Goal: Task Accomplishment & Management: Manage account settings

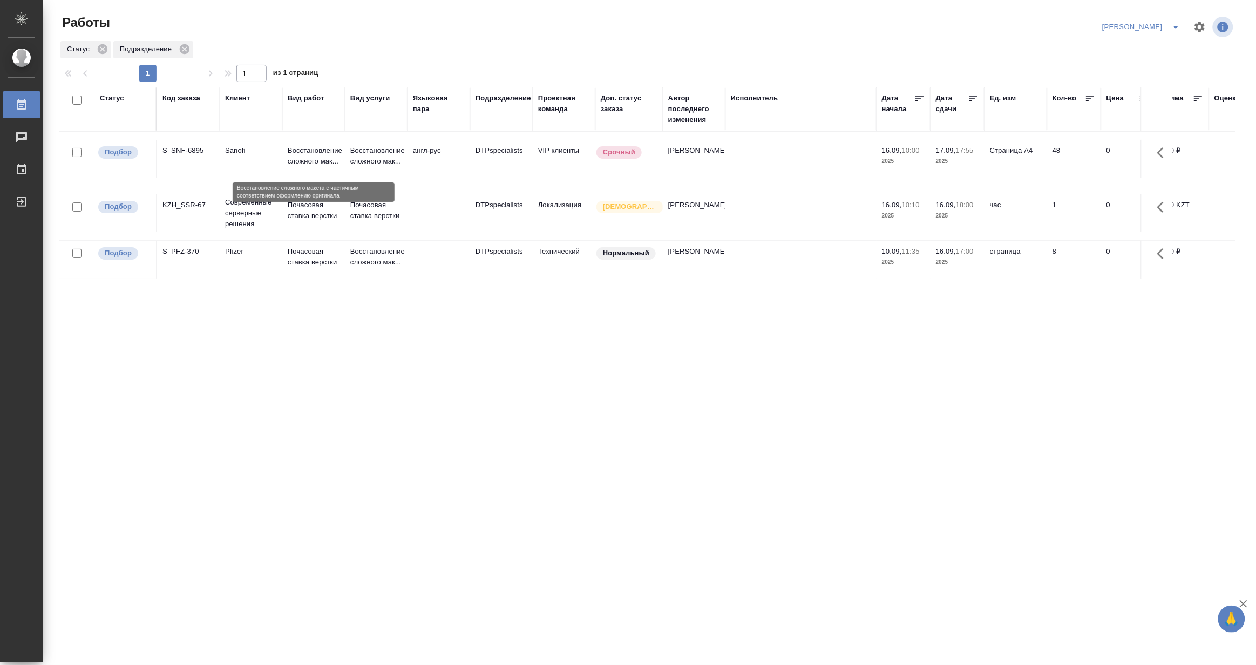
click at [290, 160] on p "Восстановление сложного мак..." at bounding box center [314, 156] width 52 height 22
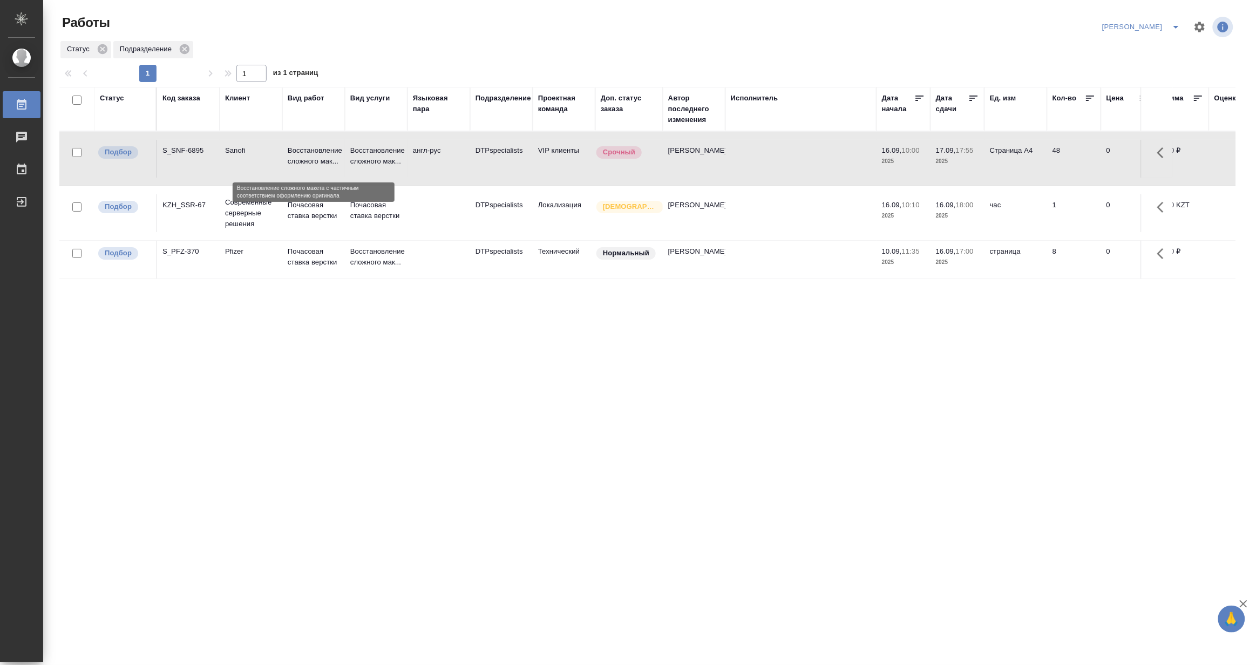
click at [290, 160] on p "Восстановление сложного мак..." at bounding box center [314, 156] width 52 height 22
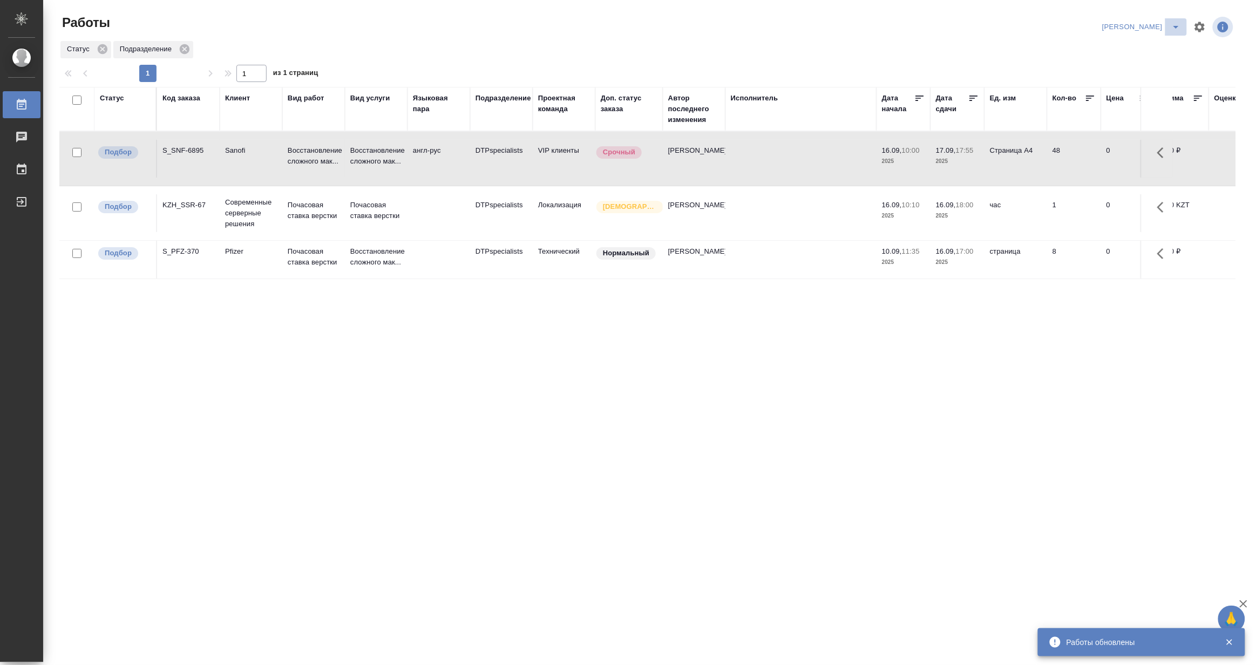
click at [1174, 22] on icon "split button" at bounding box center [1176, 27] width 13 height 13
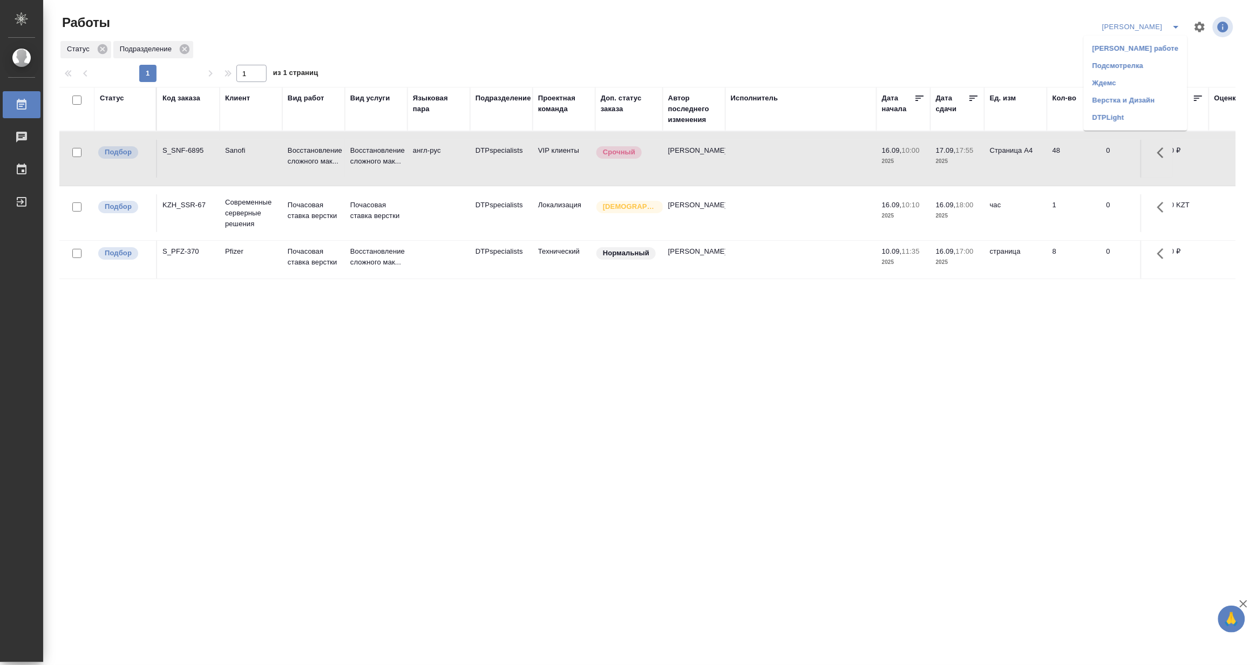
click at [189, 97] on div "Код заказа" at bounding box center [182, 98] width 38 height 11
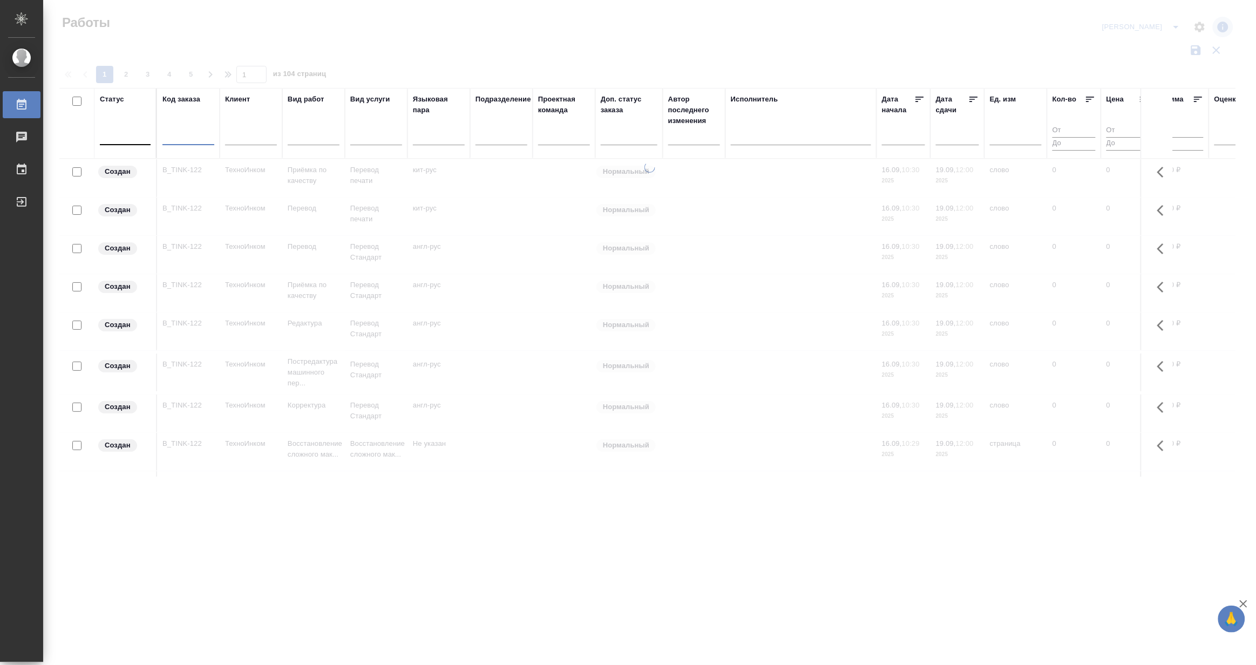
click at [177, 140] on input "text" at bounding box center [189, 138] width 52 height 13
paste input "S_T-OP-C-25113"
type input "S_T-OP-C-25113"
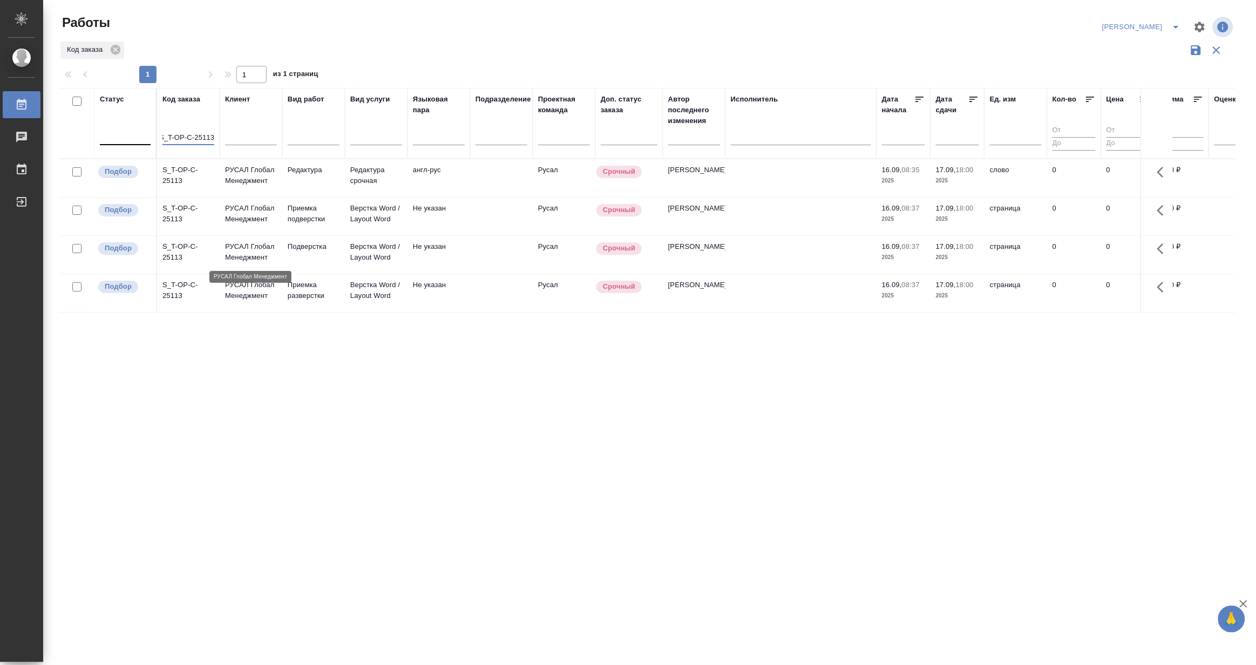
scroll to position [0, 0]
click at [256, 252] on p "РУСАЛ Глобал Менеджмент" at bounding box center [251, 252] width 52 height 22
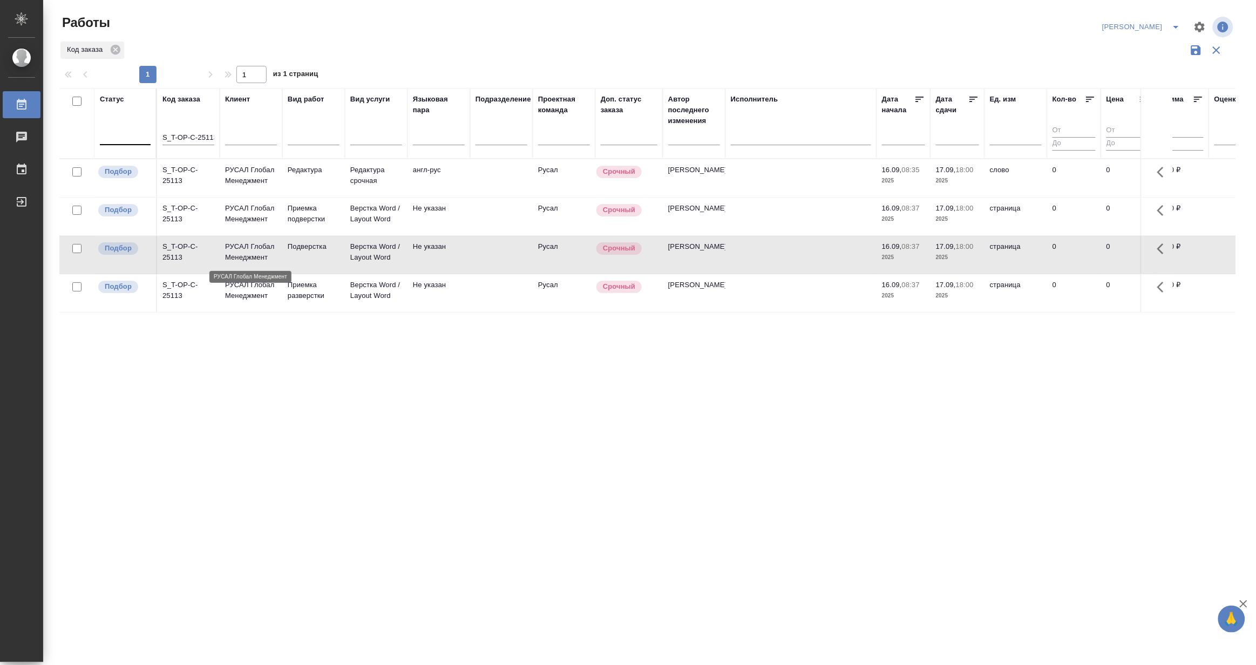
click at [256, 252] on p "РУСАЛ Глобал Менеджмент" at bounding box center [251, 252] width 52 height 22
click at [1168, 24] on button "split button" at bounding box center [1177, 26] width 22 height 17
click at [1147, 98] on li "Верстка и Дизайн" at bounding box center [1136, 100] width 104 height 17
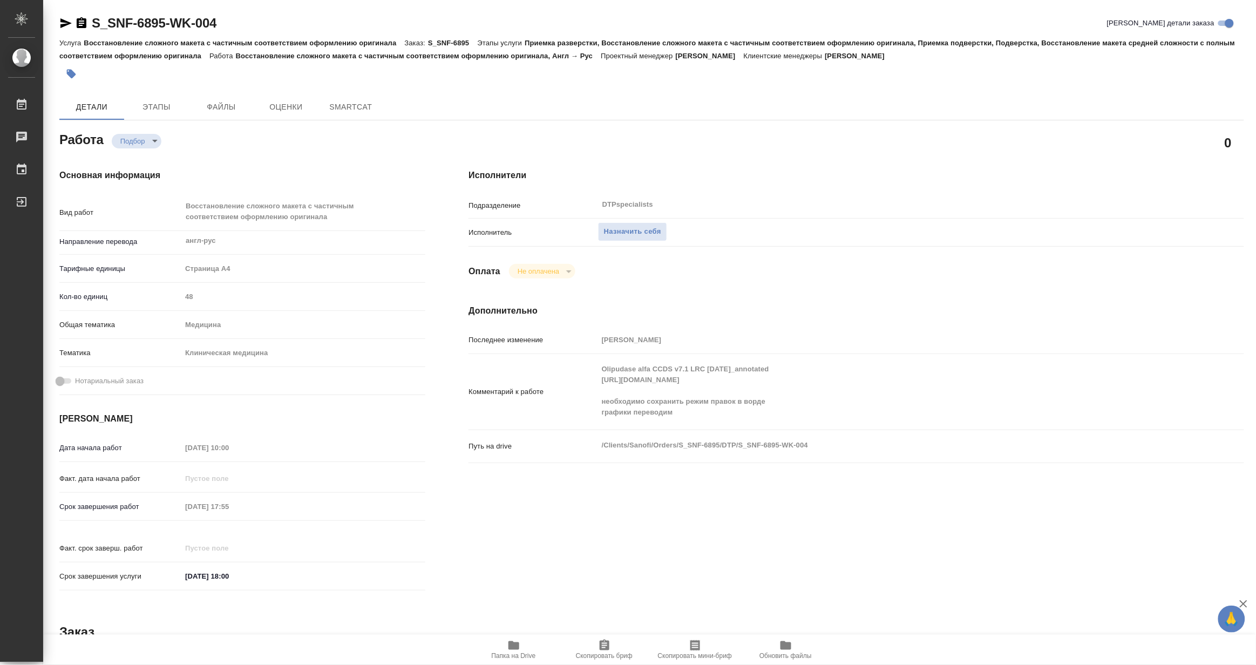
type textarea "x"
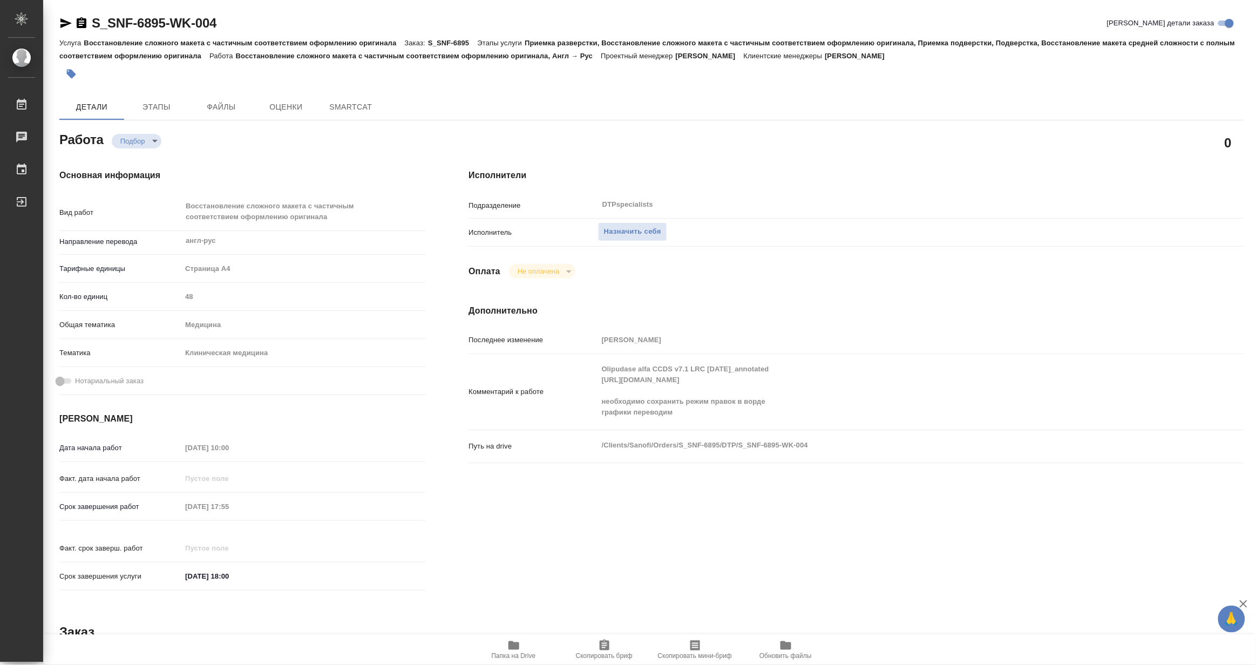
type textarea "x"
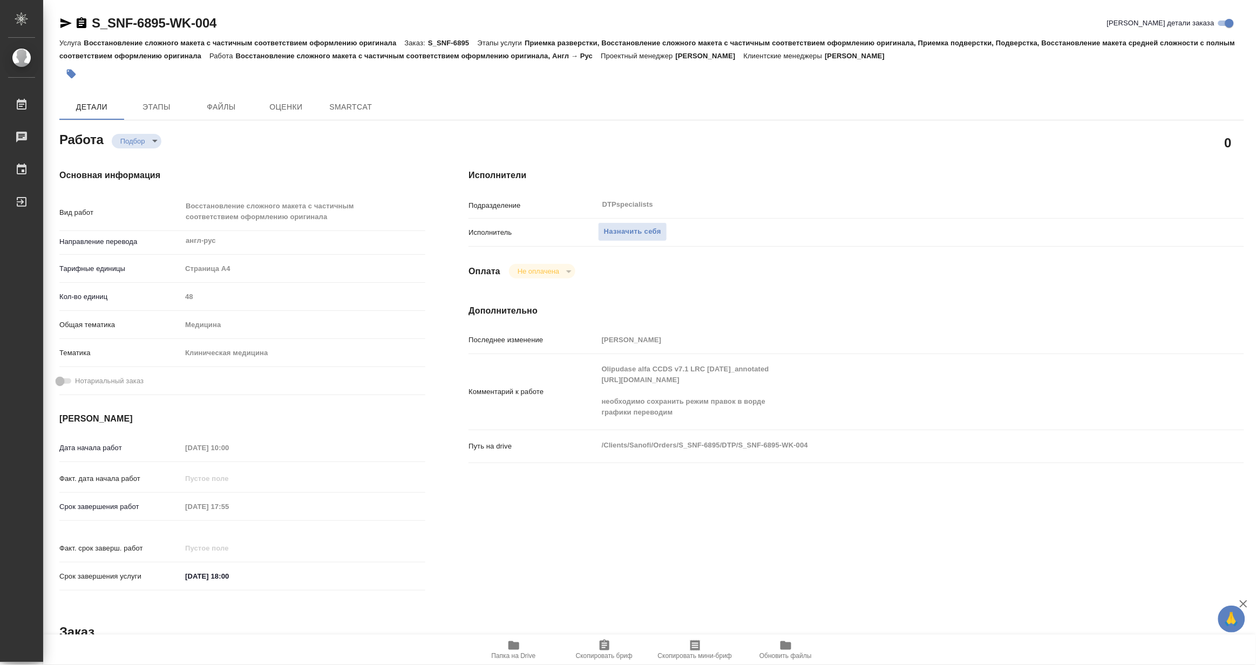
type textarea "x"
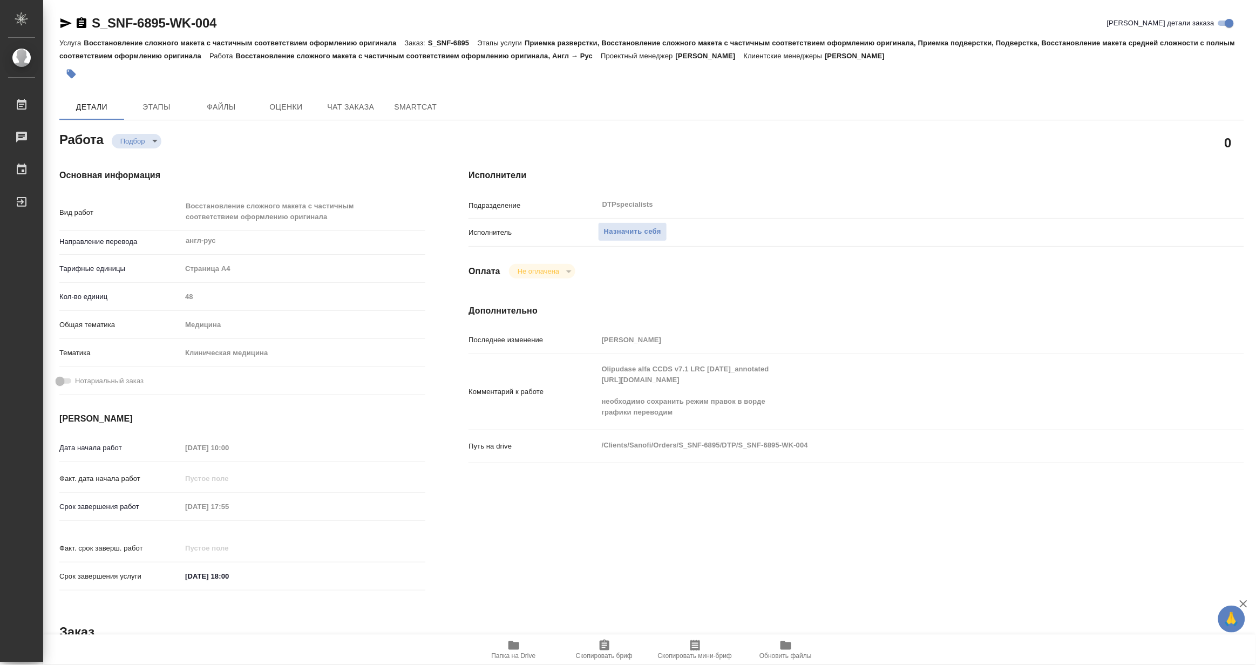
type textarea "x"
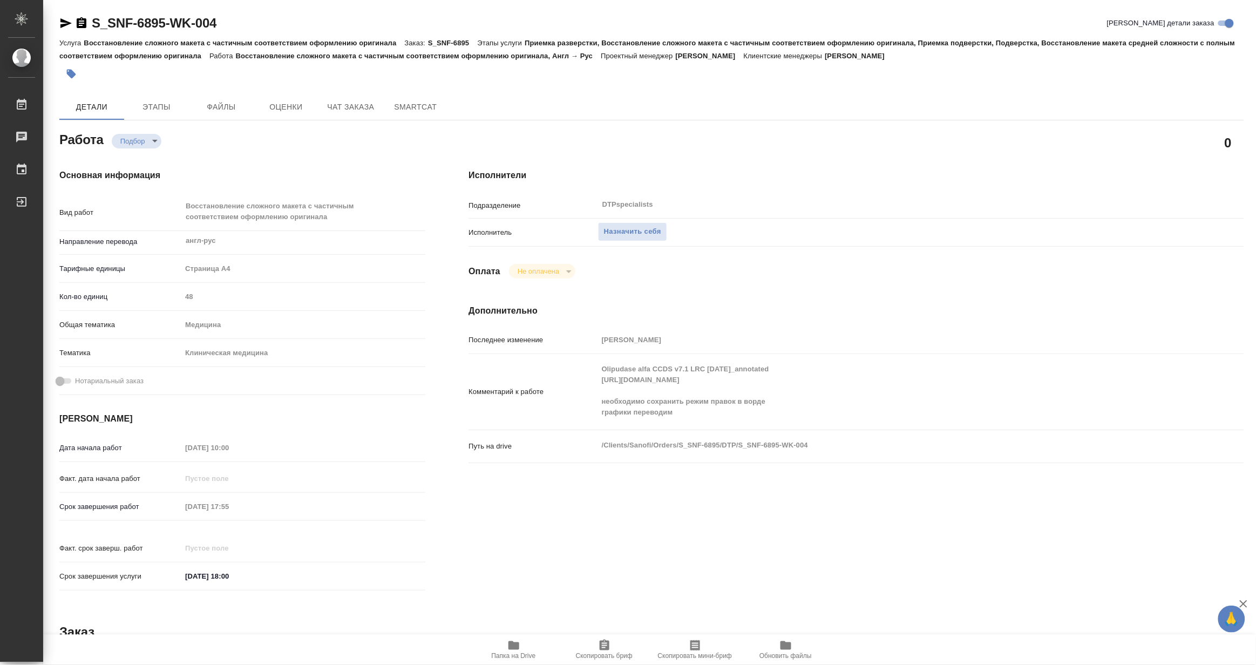
type textarea "x"
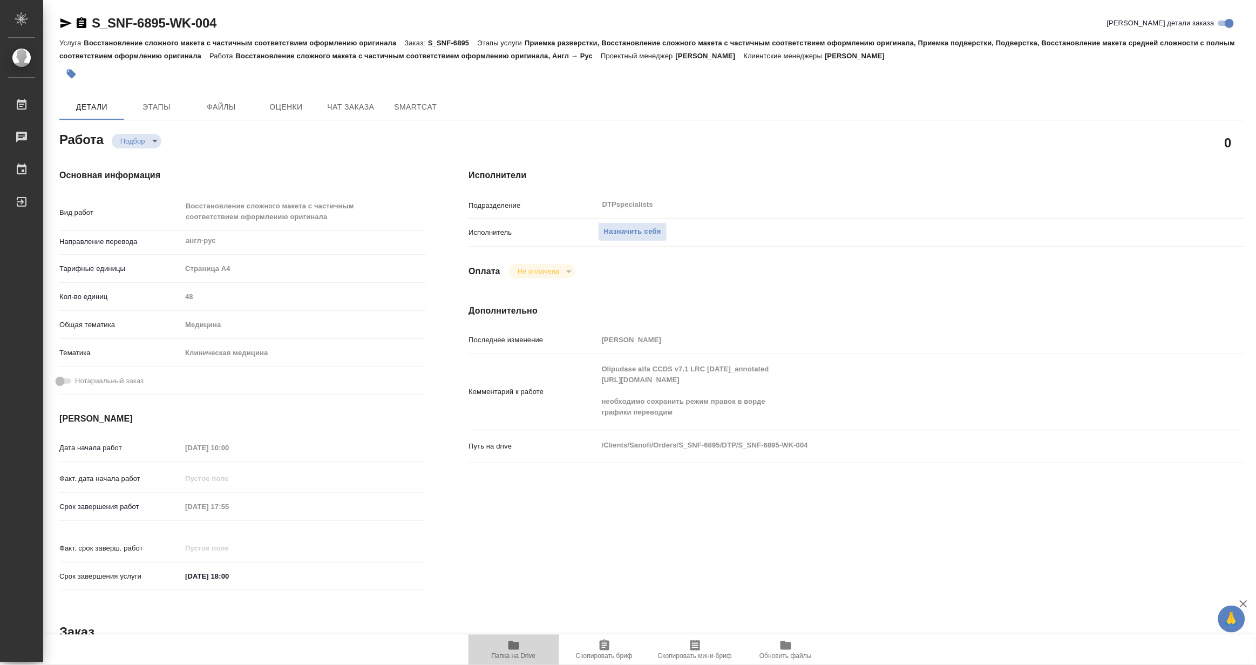
click at [519, 655] on span "Папка на Drive" at bounding box center [514, 656] width 44 height 8
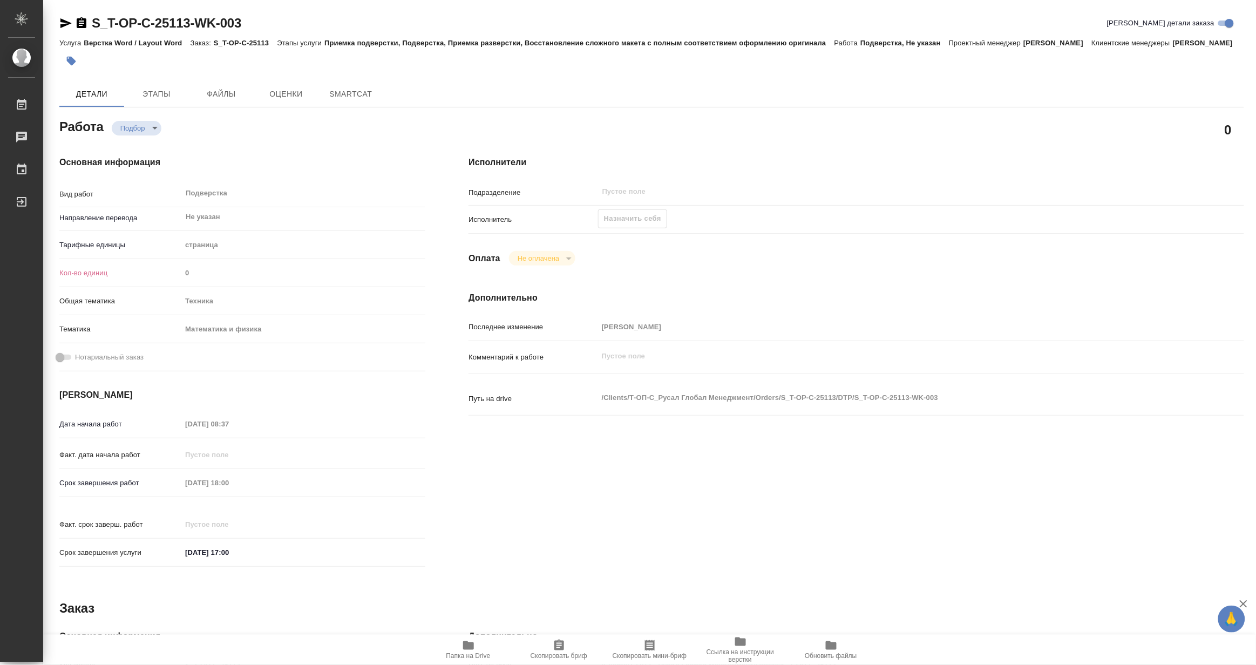
type textarea "x"
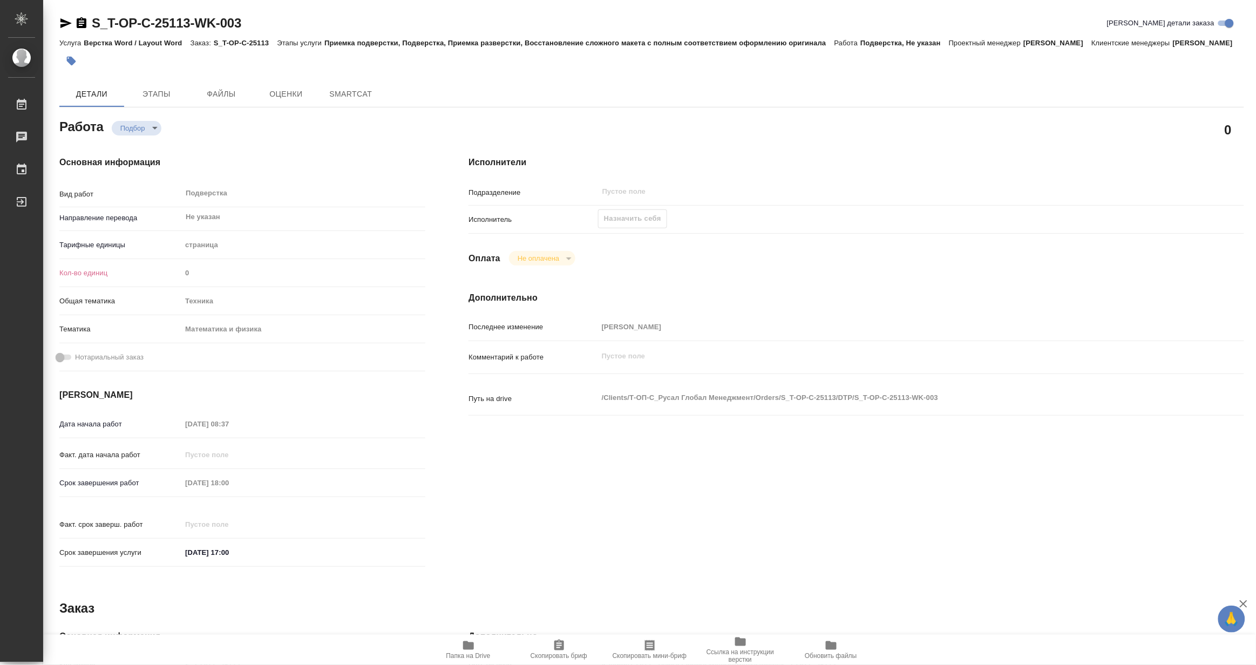
type textarea "x"
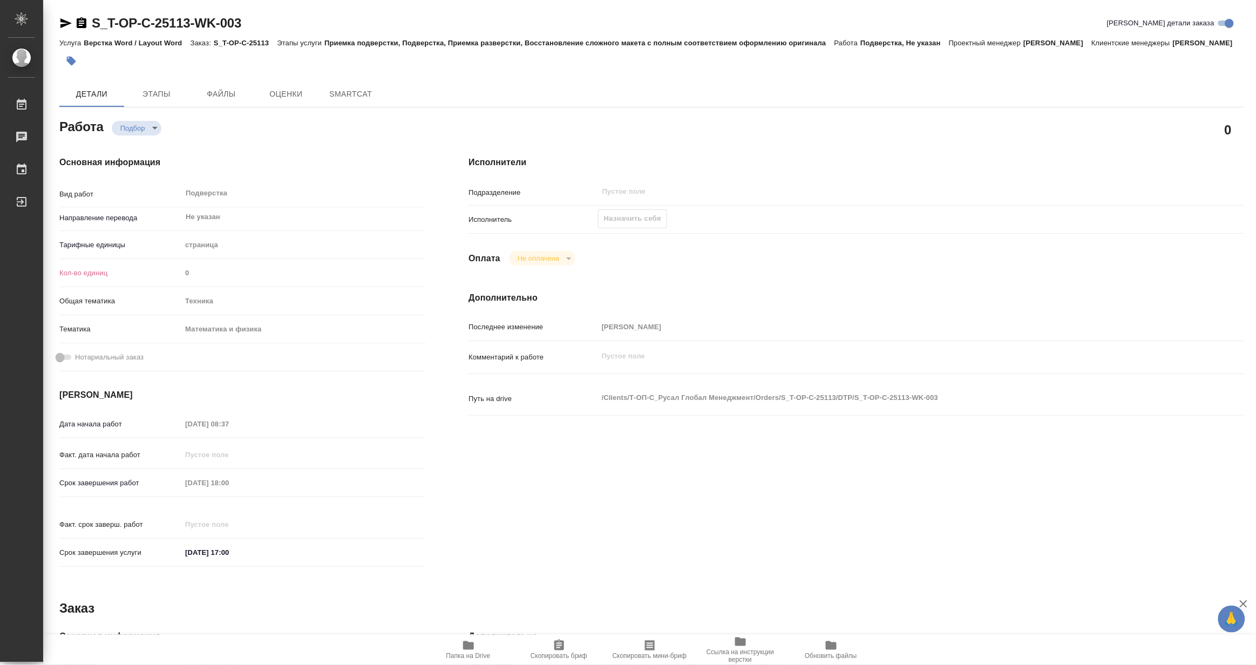
type textarea "x"
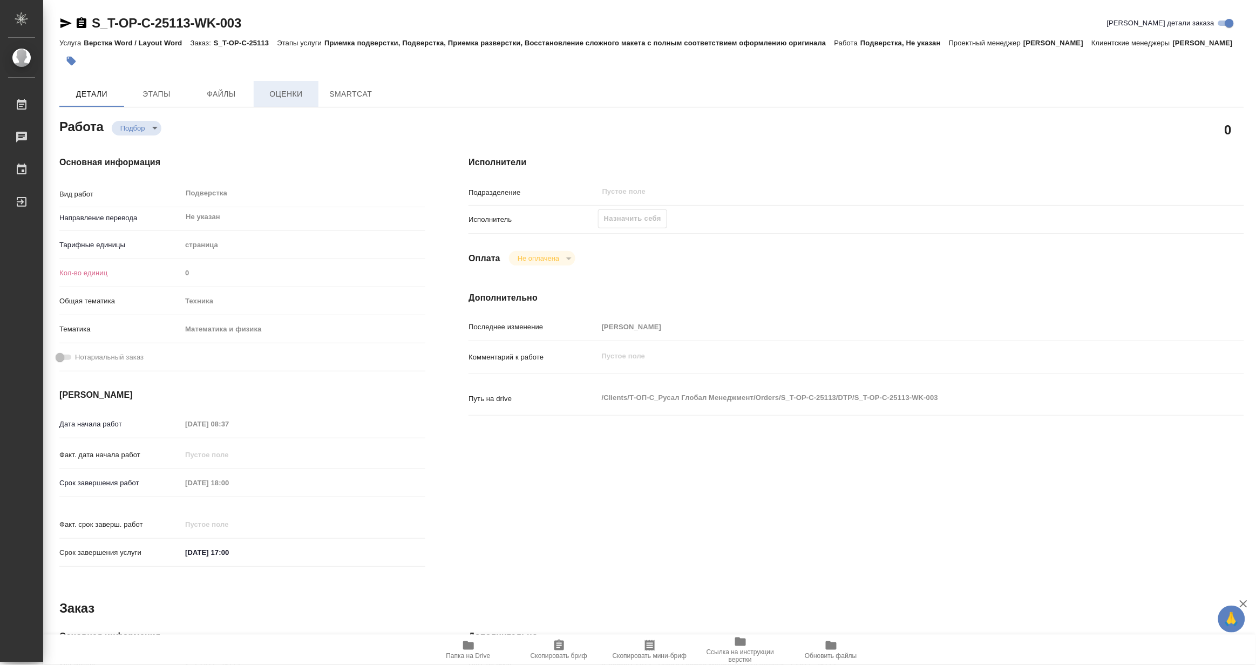
type textarea "x"
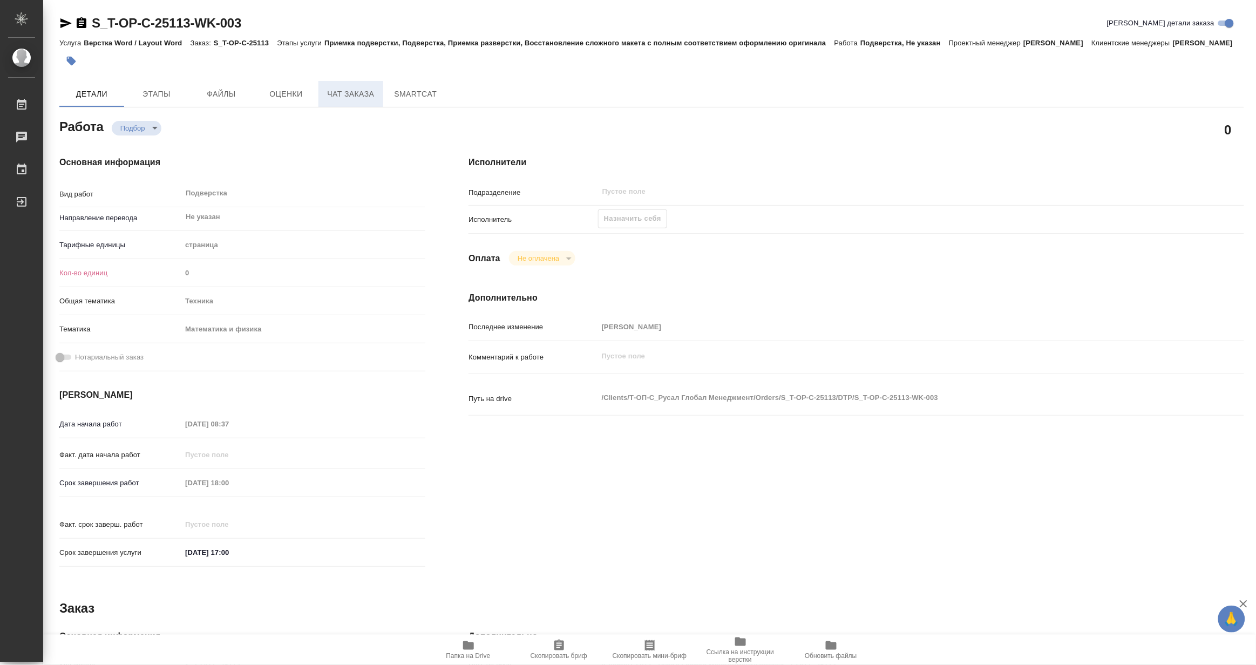
click at [339, 101] on span "Чат заказа" at bounding box center [351, 93] width 52 height 13
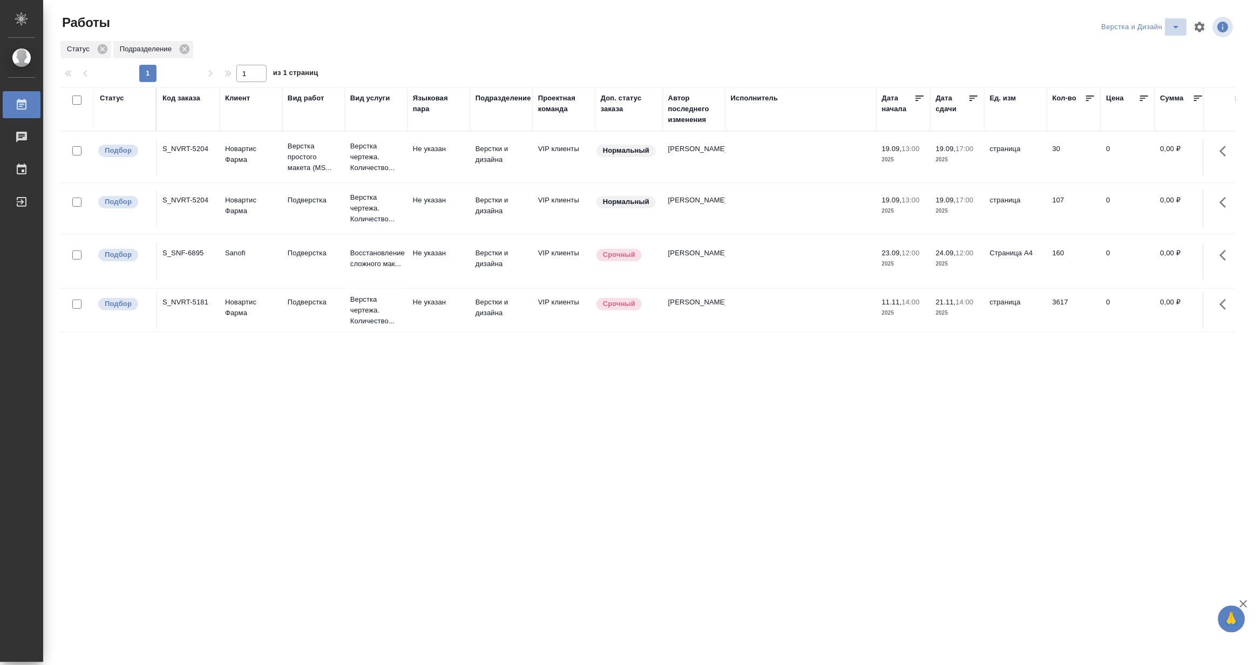
click at [1171, 23] on icon "split button" at bounding box center [1176, 27] width 13 height 13
click at [1154, 77] on li "[PERSON_NAME]" at bounding box center [1148, 83] width 104 height 17
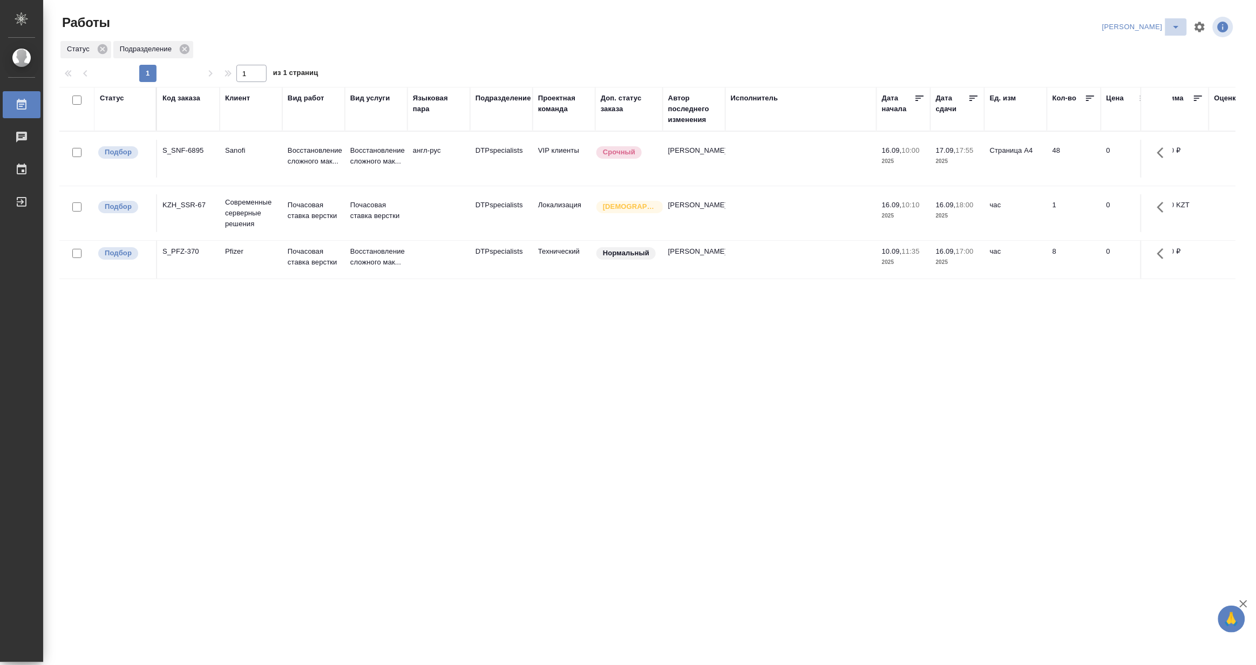
click at [1180, 24] on icon "split button" at bounding box center [1176, 27] width 13 height 13
click at [1128, 96] on li "Верстка и Дизайн" at bounding box center [1136, 100] width 104 height 17
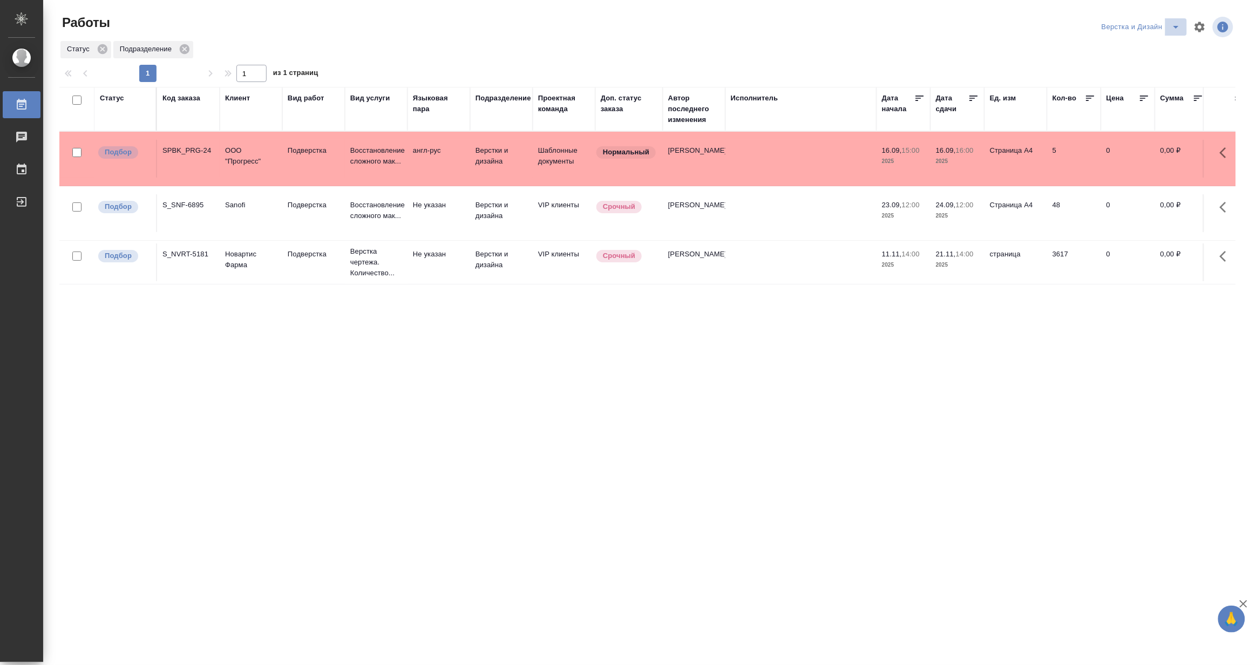
click at [1174, 24] on icon "split button" at bounding box center [1176, 27] width 13 height 13
click at [1145, 81] on li "[PERSON_NAME]" at bounding box center [1148, 83] width 104 height 17
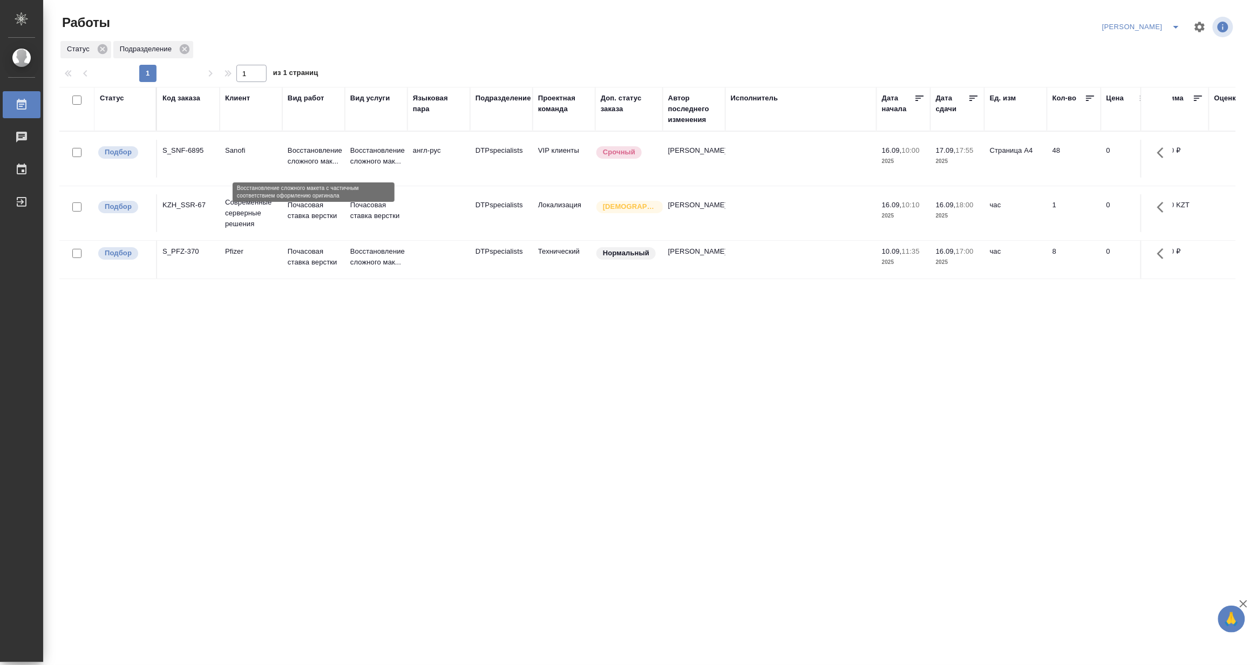
click at [303, 164] on p "Восстановление сложного мак..." at bounding box center [314, 156] width 52 height 22
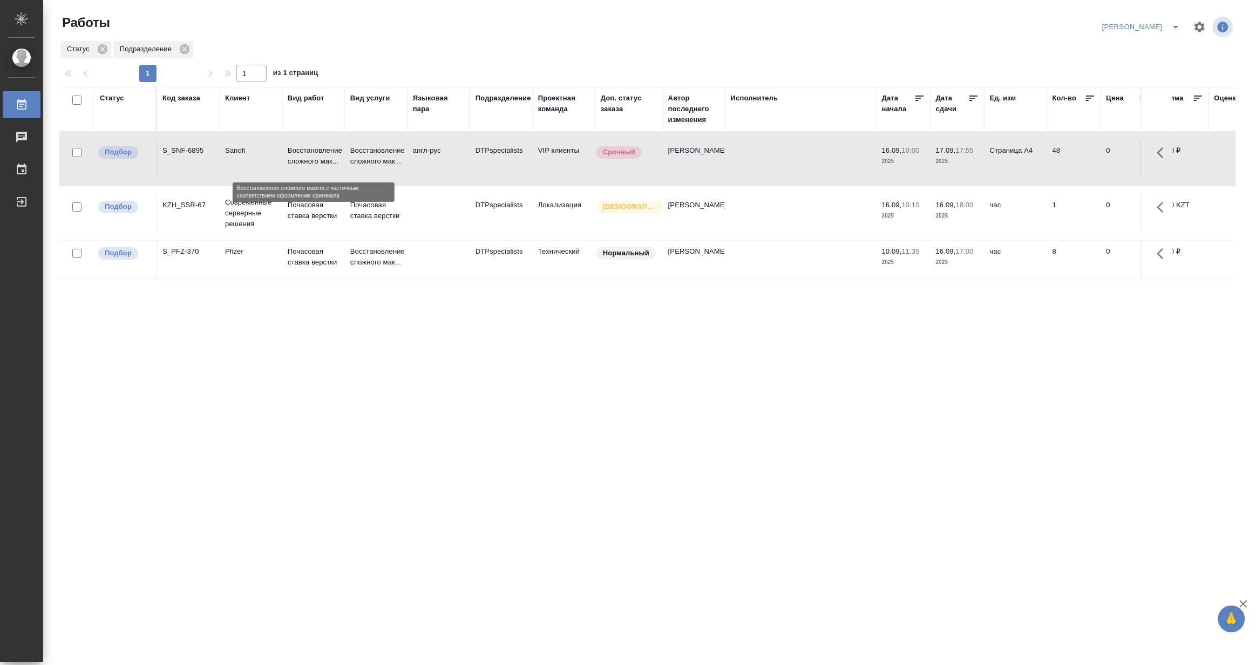
click at [303, 164] on p "Восстановление сложного мак..." at bounding box center [314, 156] width 52 height 22
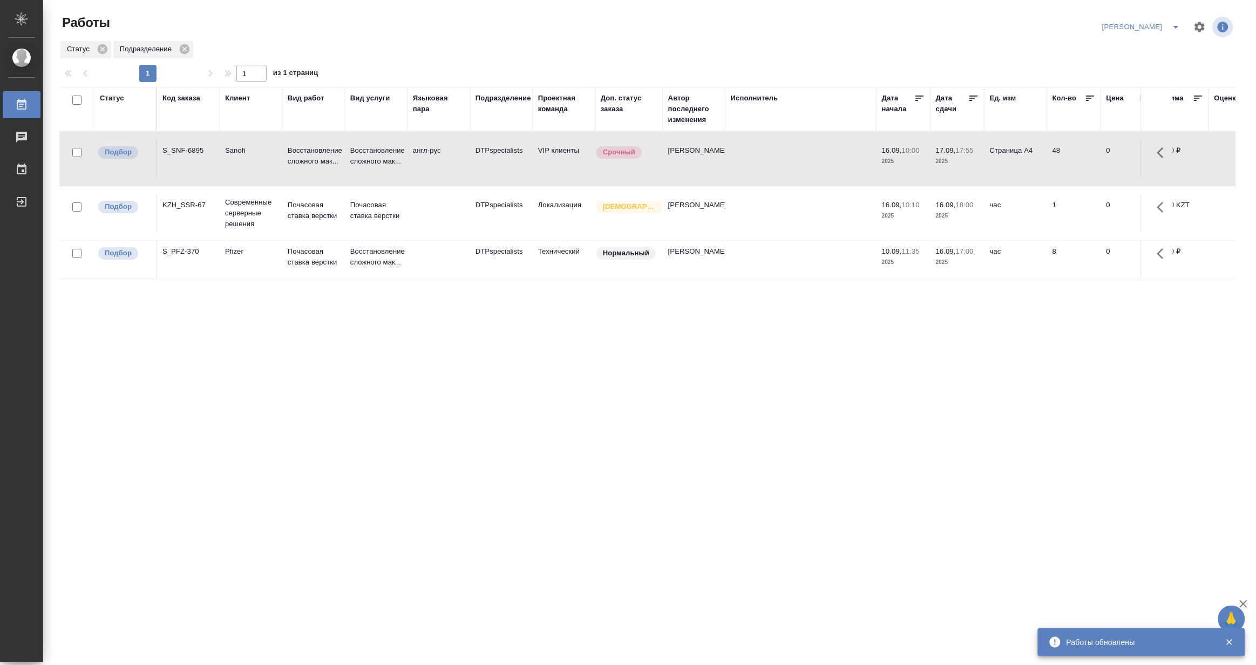
click at [1181, 23] on icon "split button" at bounding box center [1176, 27] width 13 height 13
click at [1142, 98] on li "Верстка и Дизайн" at bounding box center [1136, 100] width 104 height 17
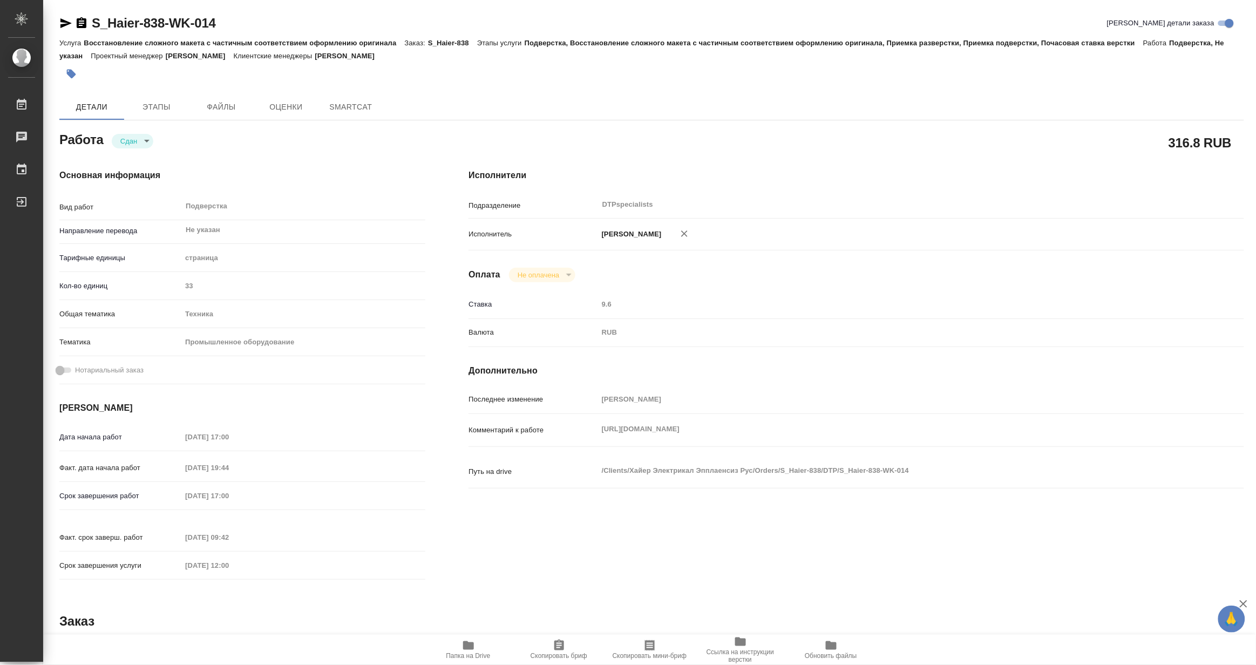
type textarea "x"
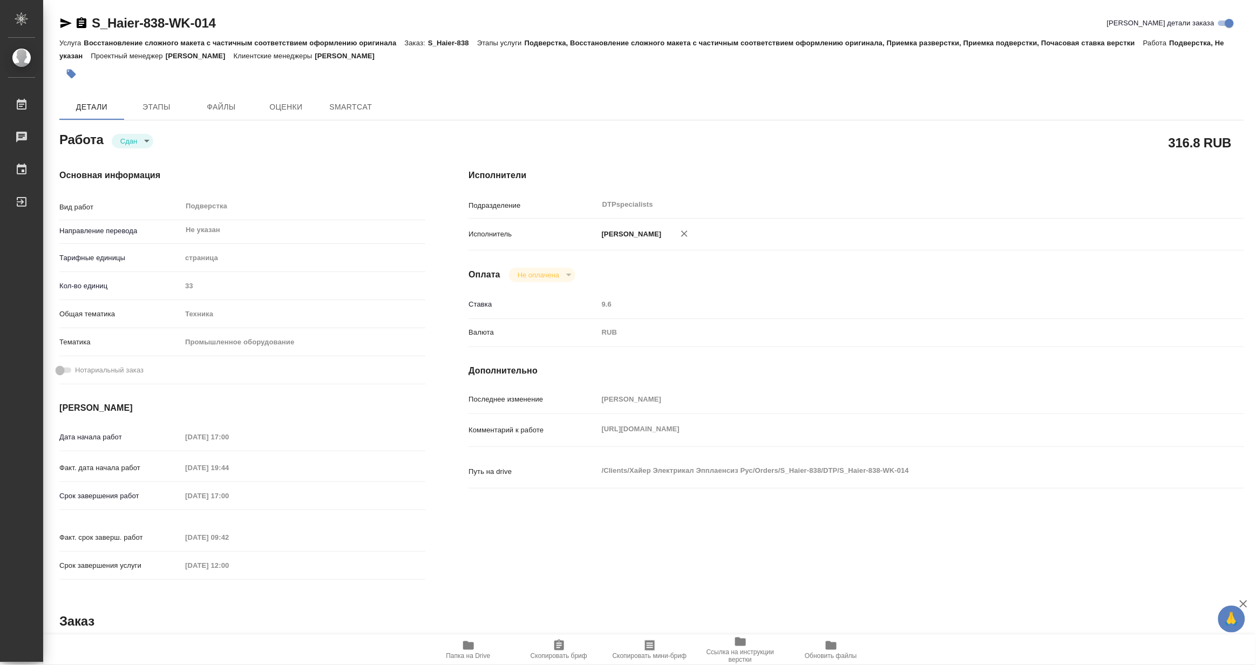
type textarea "x"
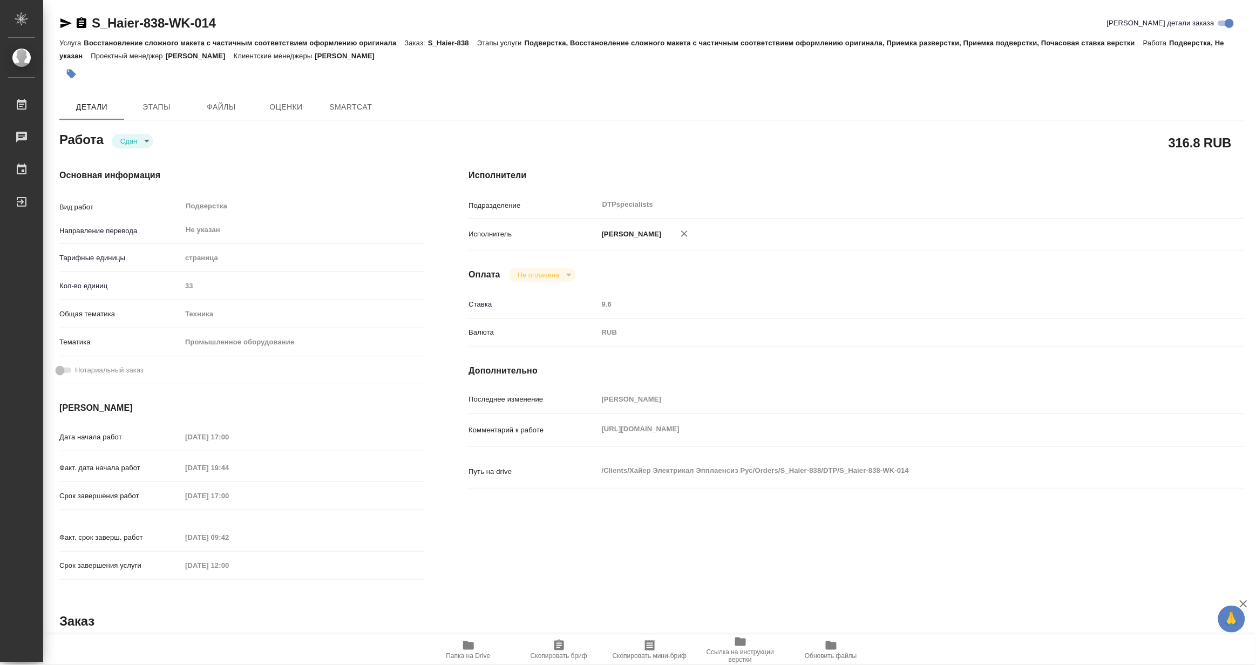
type textarea "x"
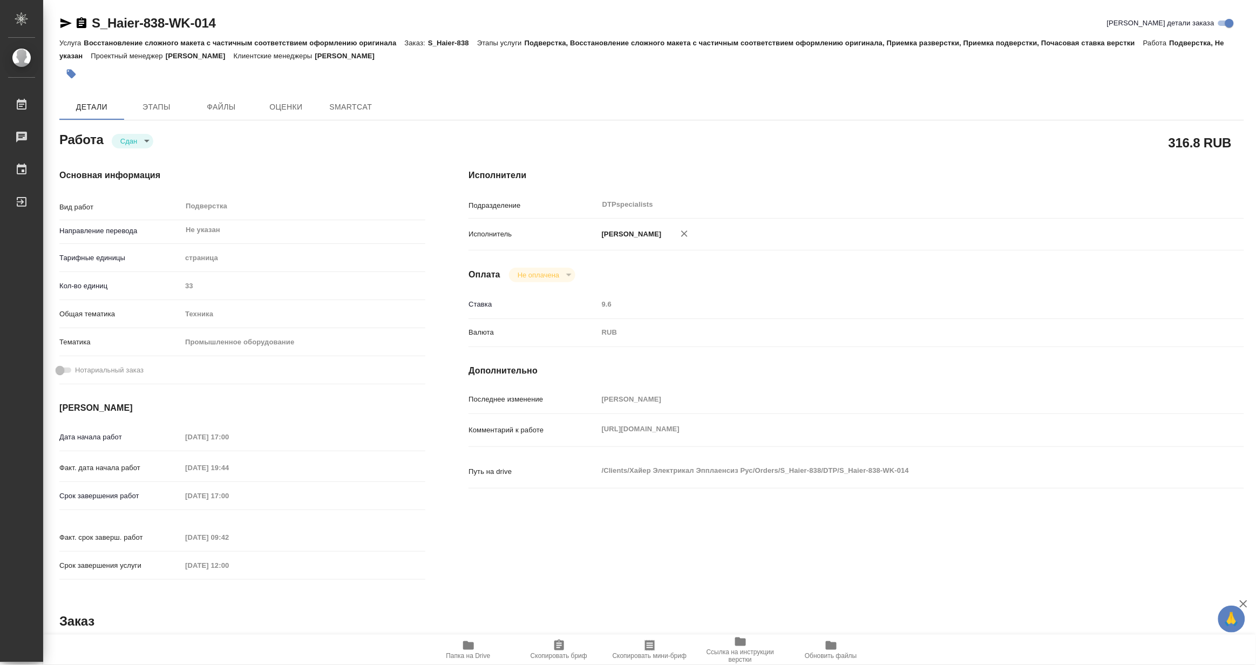
type textarea "x"
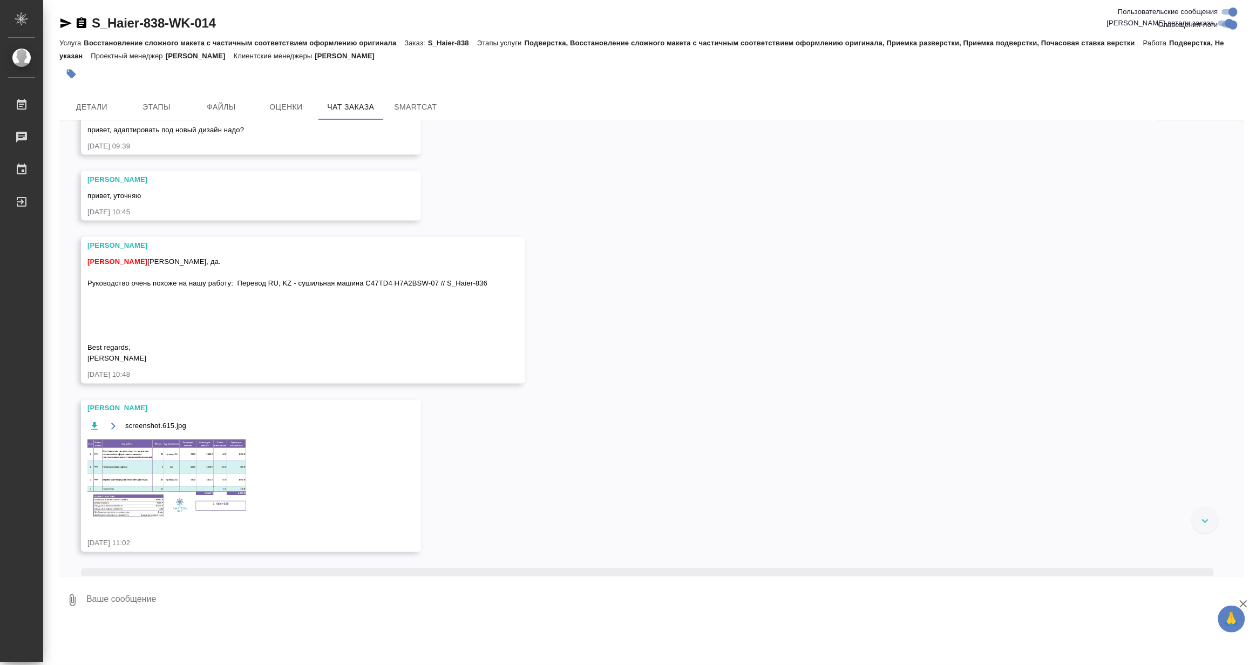
scroll to position [625, 0]
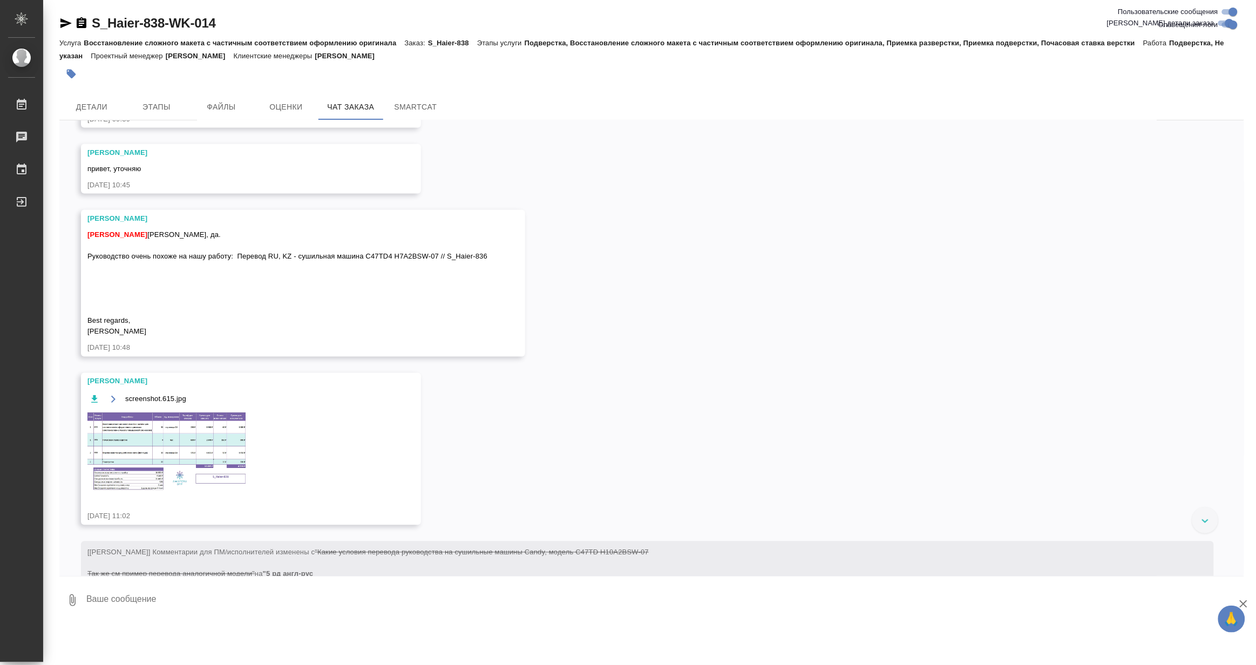
click at [211, 256] on span "[PERSON_NAME] [PERSON_NAME], да. Руководство очень похоже на нашу работу: Перев…" at bounding box center [287, 283] width 400 height 105
copy span "Руководство очень похоже на нашу работу: Перевод RU, KZ - сушильная машина C47T…"
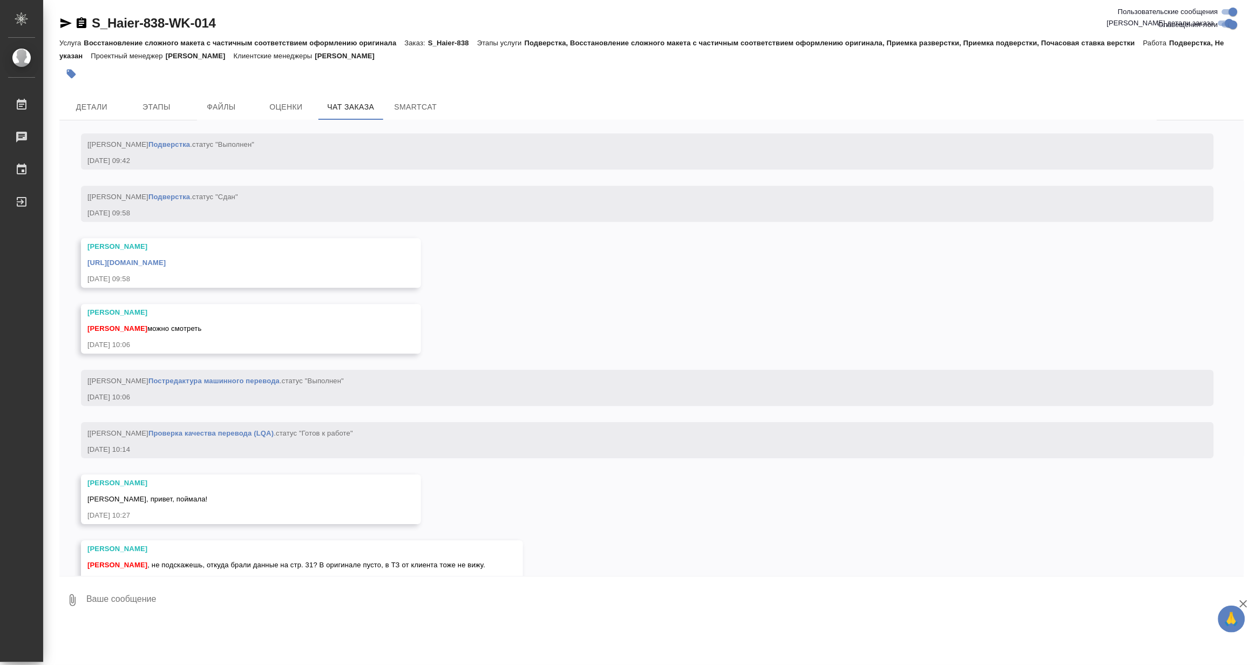
scroll to position [6145, 0]
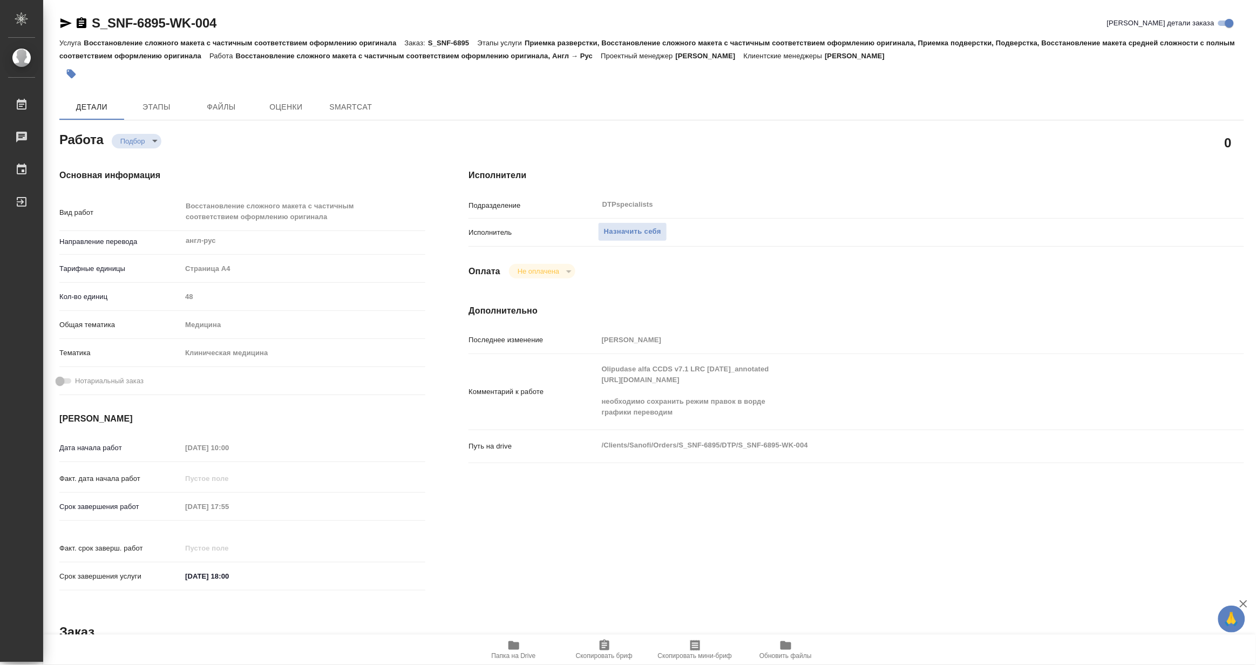
type textarea "x"
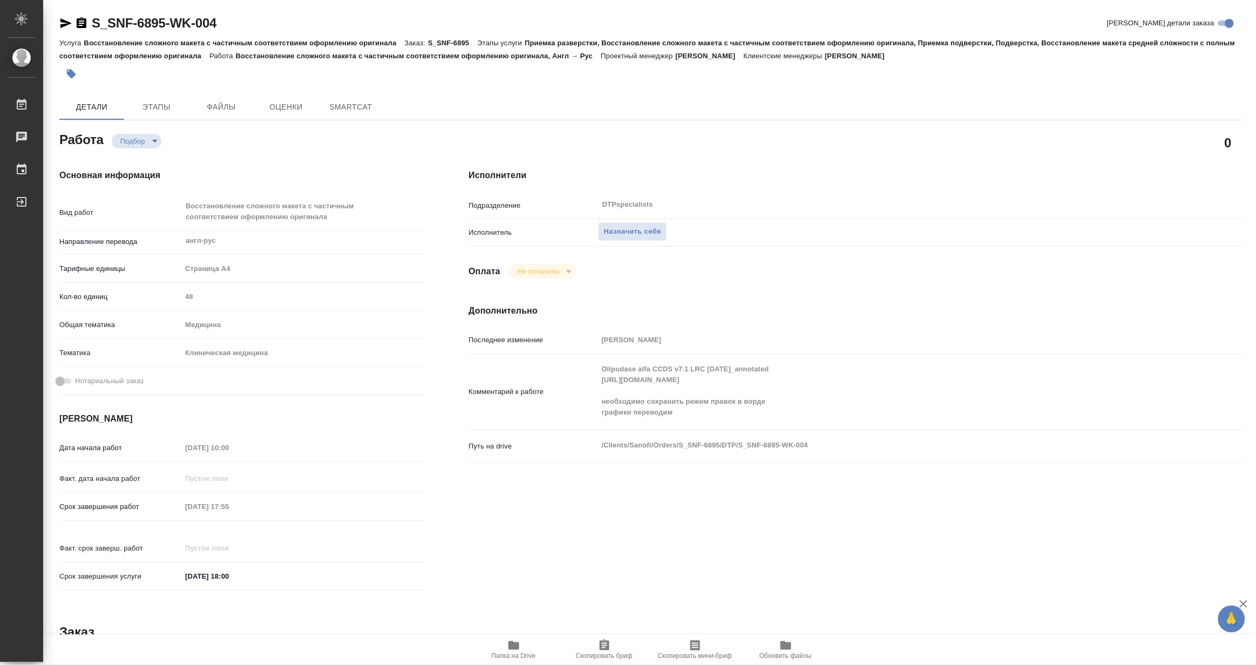
type textarea "x"
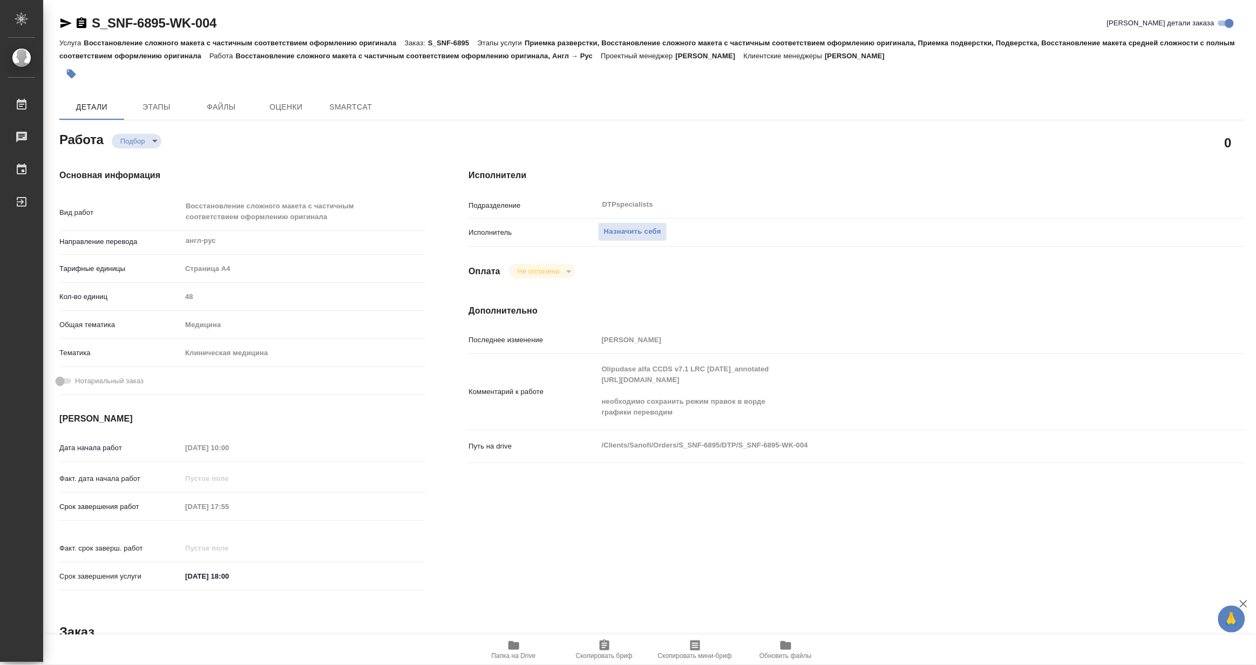
type textarea "x"
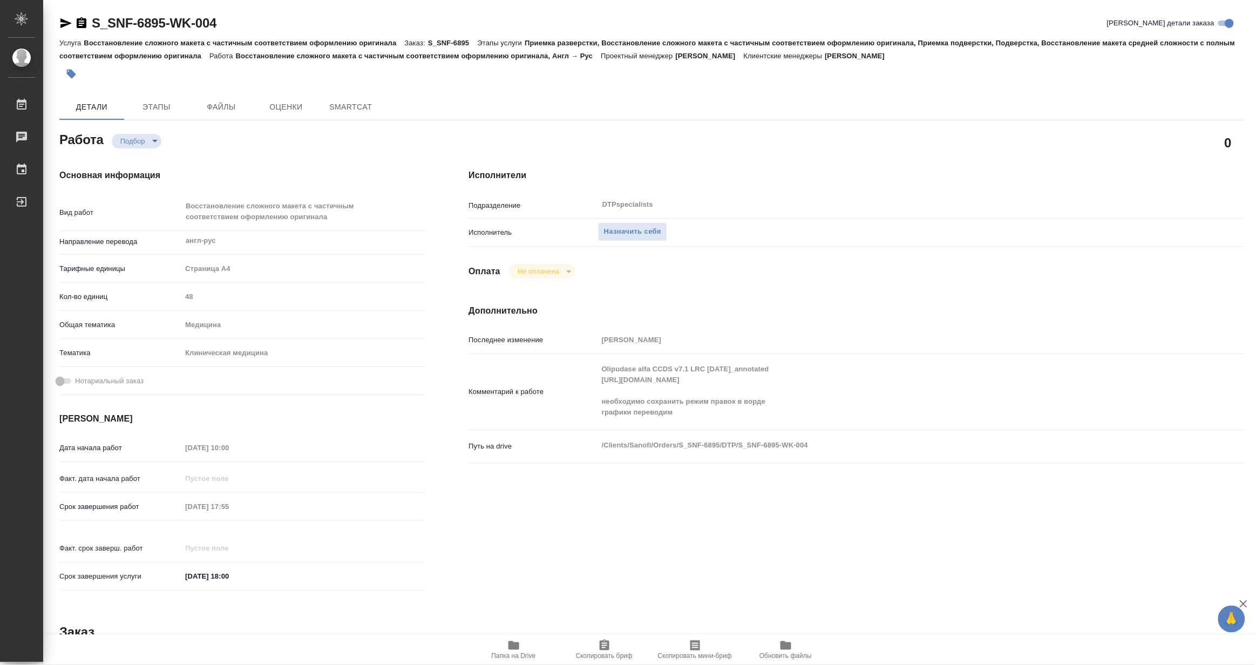
type textarea "x"
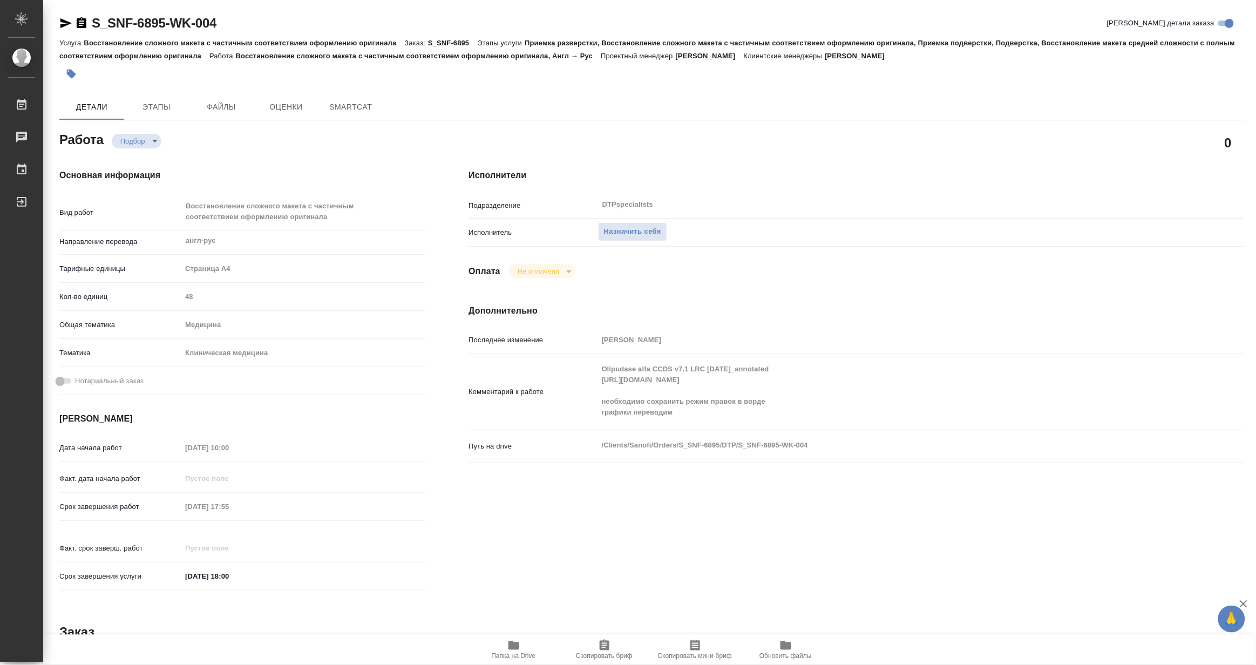
type textarea "x"
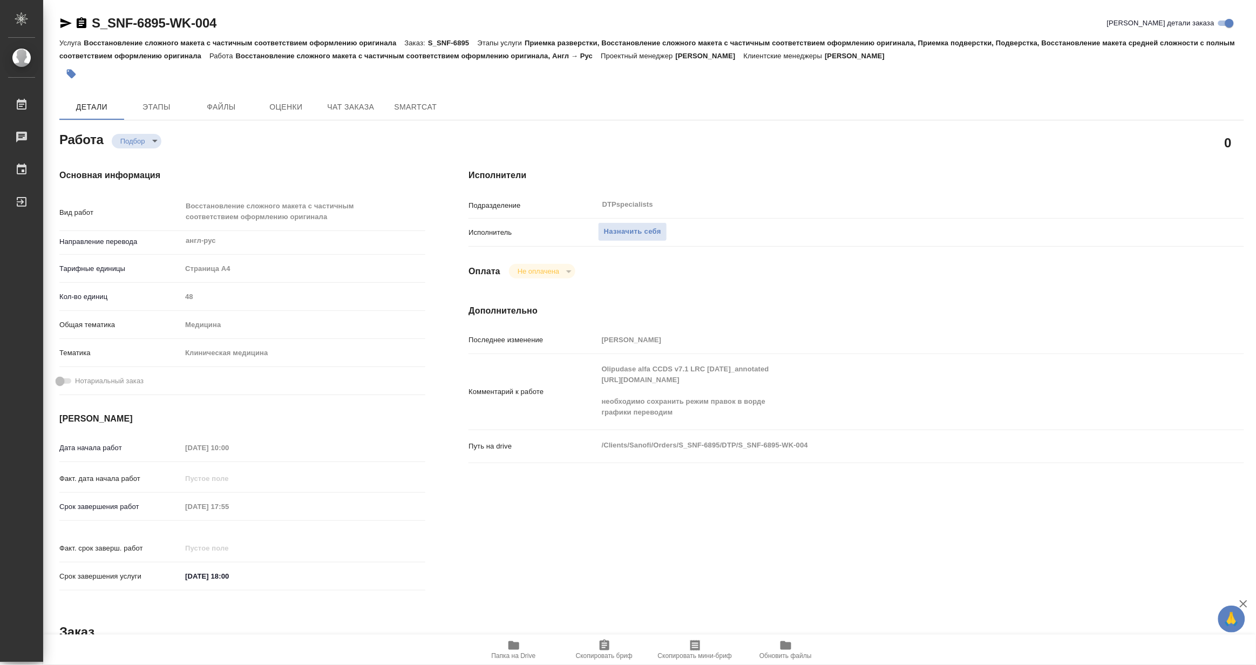
type textarea "x"
